Goal: Information Seeking & Learning: Learn about a topic

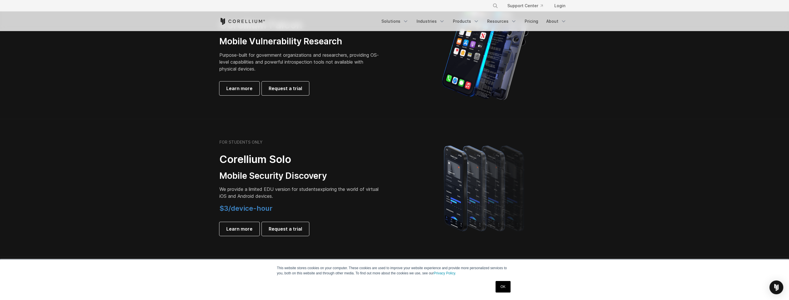
scroll to position [346, 0]
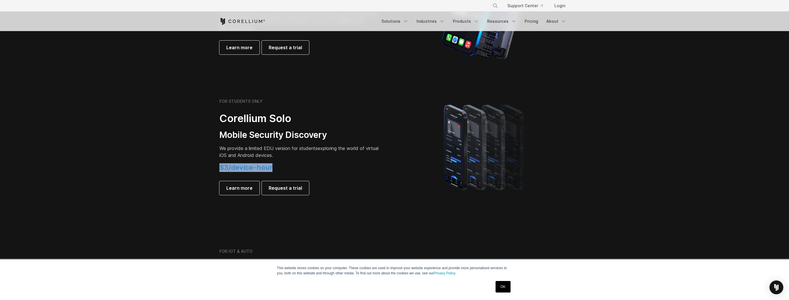
drag, startPoint x: 219, startPoint y: 168, endPoint x: 287, endPoint y: 165, distance: 67.8
click at [287, 165] on h4 "$3/device-hour" at bounding box center [299, 168] width 161 height 9
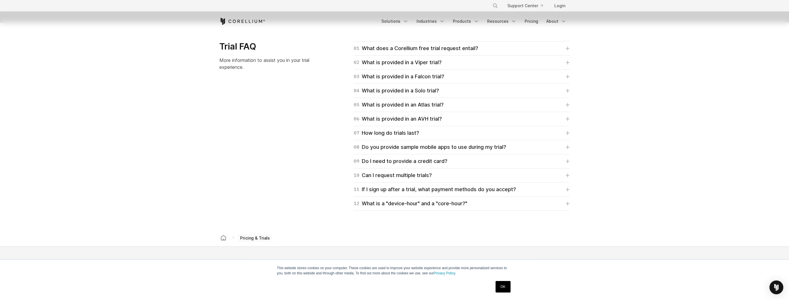
scroll to position [831, 0]
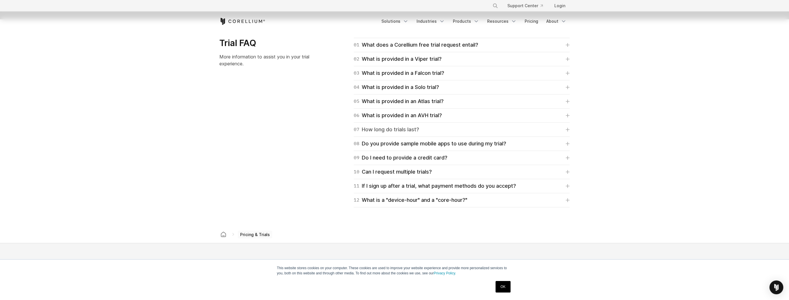
click at [392, 132] on div "07 How long do trials last?" at bounding box center [386, 130] width 65 height 8
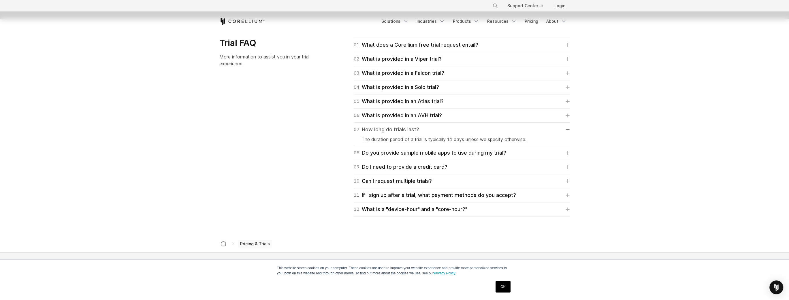
click at [392, 132] on div "07 How long do trials last?" at bounding box center [386, 130] width 65 height 8
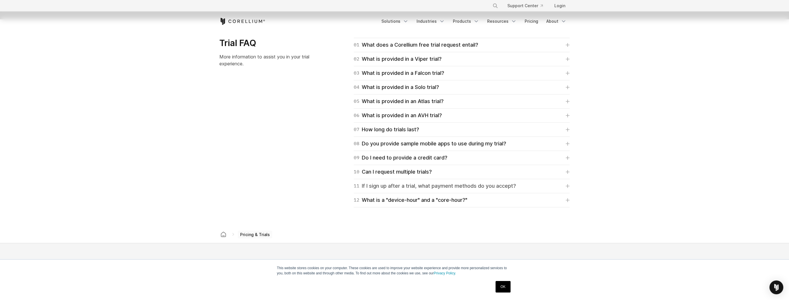
click at [396, 185] on div "11 If I sign up after a trial, what payment methods do you accept?" at bounding box center [435, 186] width 162 height 8
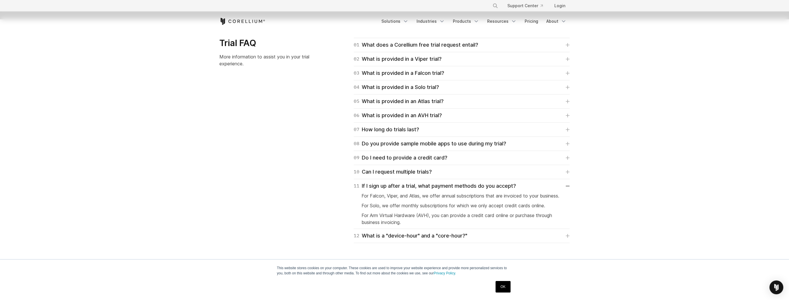
click at [385, 236] on div "12 What is a "device-hour" and a "core-hour?" A device-hour signifies virtual a…" at bounding box center [462, 236] width 216 height 14
click at [385, 240] on div "12 What is a "device-hour" and a "core-hour?"" at bounding box center [411, 236] width 114 height 8
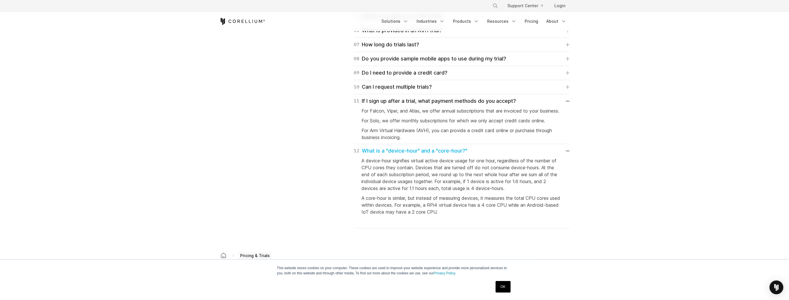
scroll to position [900, 0]
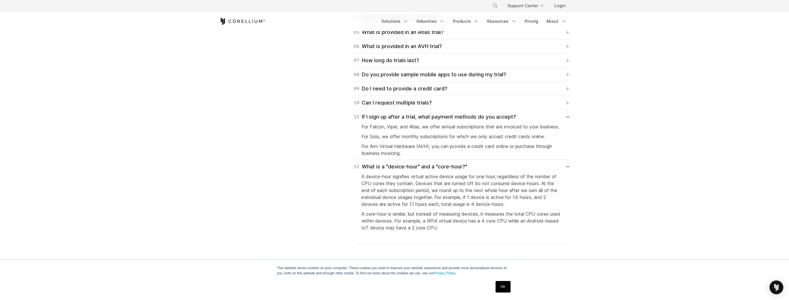
click at [502, 288] on link "OK" at bounding box center [503, 287] width 15 height 12
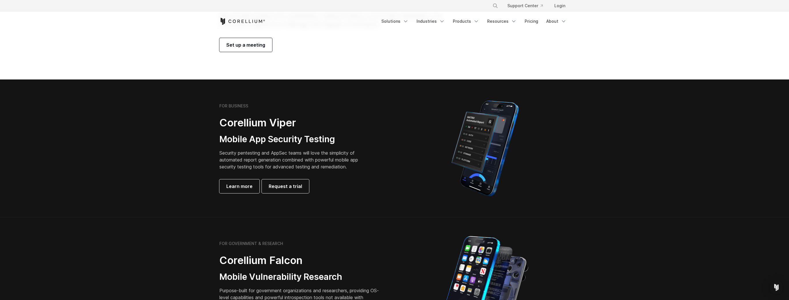
scroll to position [69, 0]
drag, startPoint x: 445, startPoint y: 202, endPoint x: 450, endPoint y: 200, distance: 6.1
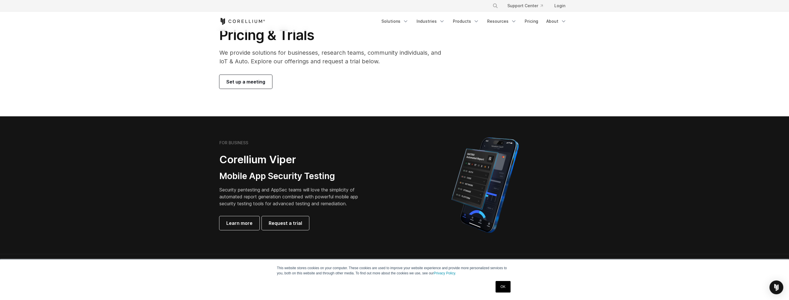
scroll to position [69, 0]
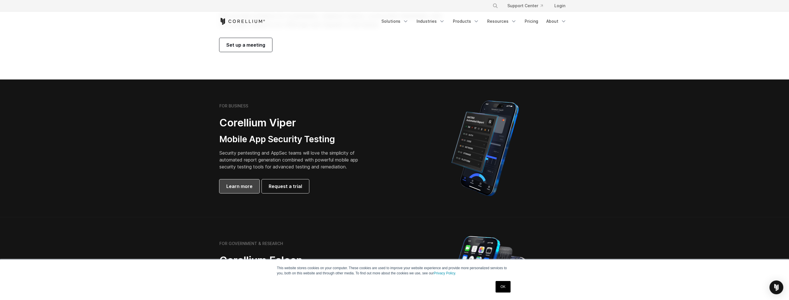
click at [233, 191] on link "Learn more" at bounding box center [239, 187] width 40 height 14
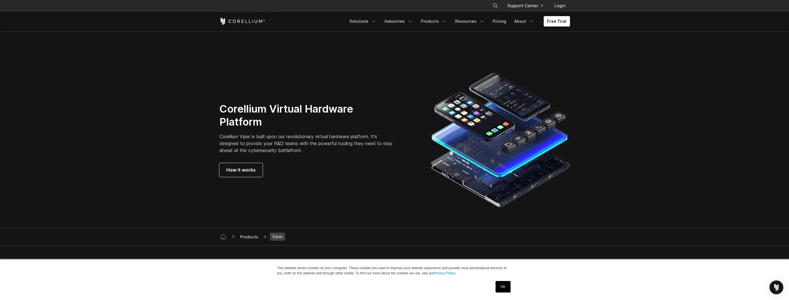
scroll to position [1488, 0]
